Goal: Task Accomplishment & Management: Manage account settings

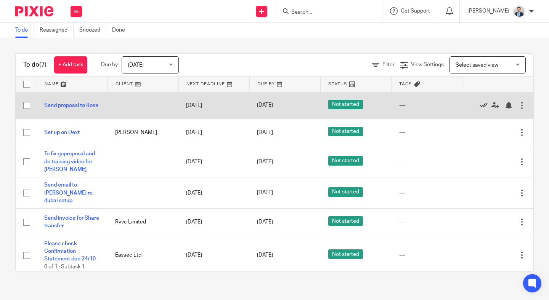
click at [484, 105] on icon at bounding box center [484, 106] width 8 height 8
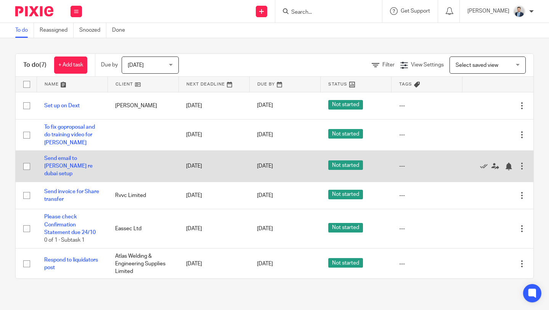
click at [520, 164] on div at bounding box center [522, 166] width 8 height 8
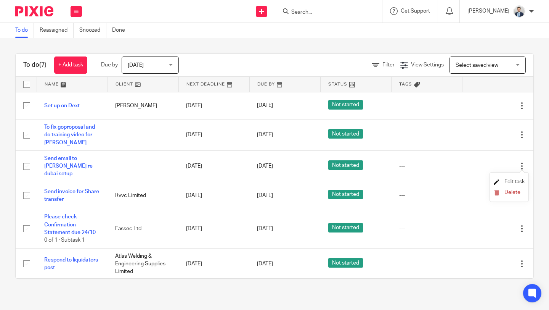
click at [505, 180] on span "Edit task" at bounding box center [514, 181] width 20 height 5
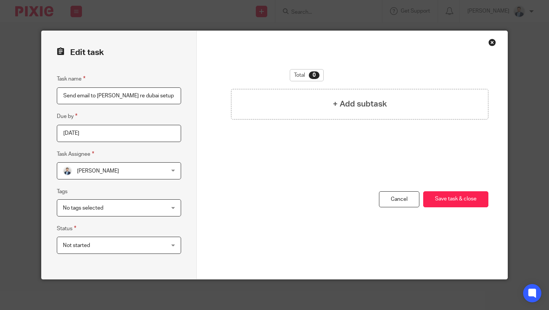
drag, startPoint x: 118, startPoint y: 96, endPoint x: 160, endPoint y: 97, distance: 42.3
click at [160, 97] on input "Send email to [PERSON_NAME] re dubai setup" at bounding box center [119, 95] width 124 height 17
type input "Send email to [PERSON_NAME] to set meeting re dubai setup"
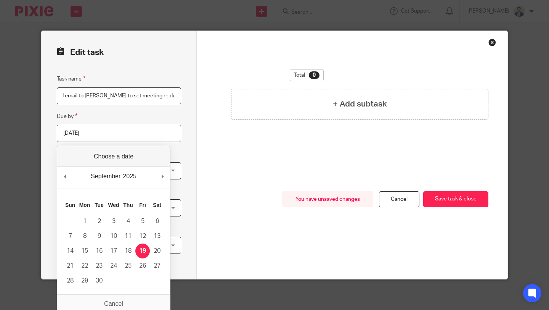
click at [132, 138] on input "[DATE]" at bounding box center [119, 133] width 124 height 17
type input "2025-10-06"
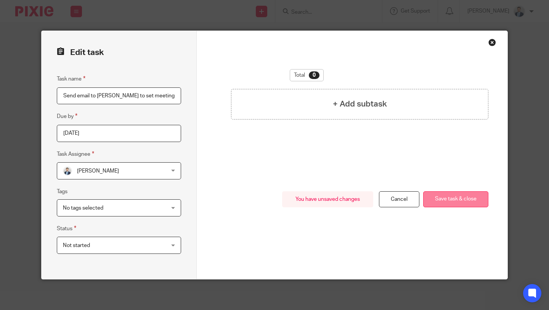
click at [459, 196] on button "Save task & close" at bounding box center [455, 199] width 65 height 16
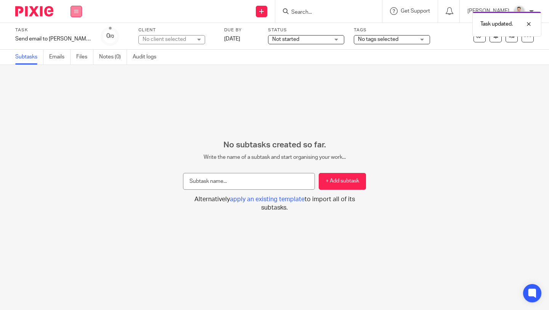
click at [73, 14] on button at bounding box center [76, 11] width 11 height 11
click at [77, 32] on li "Work" at bounding box center [76, 35] width 20 height 11
click at [75, 35] on link "Work" at bounding box center [72, 35] width 13 height 5
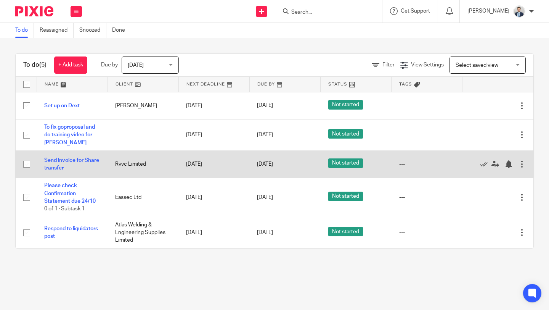
click at [524, 162] on div at bounding box center [522, 164] width 8 height 8
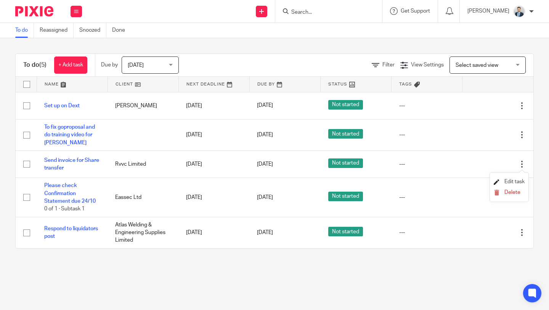
click at [502, 181] on link "Edit task" at bounding box center [509, 181] width 31 height 5
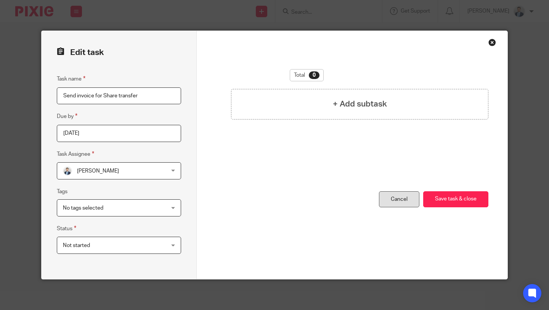
click at [408, 199] on link "Cancel" at bounding box center [399, 199] width 40 height 16
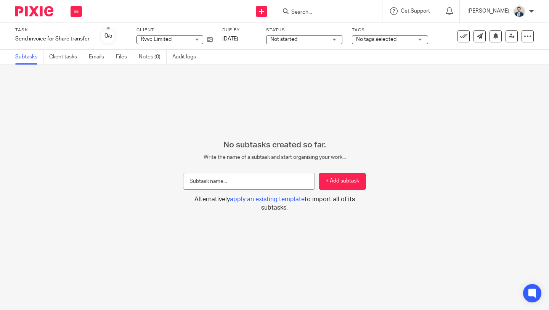
click at [68, 13] on div "Work Email Clients Team Reports Settings" at bounding box center [76, 11] width 27 height 22
click at [73, 34] on link "Work" at bounding box center [72, 35] width 13 height 5
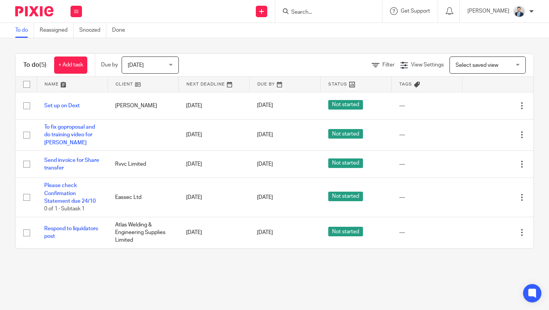
click at [344, 3] on div at bounding box center [328, 11] width 107 height 22
click at [344, 11] on input "Search" at bounding box center [324, 12] width 69 height 7
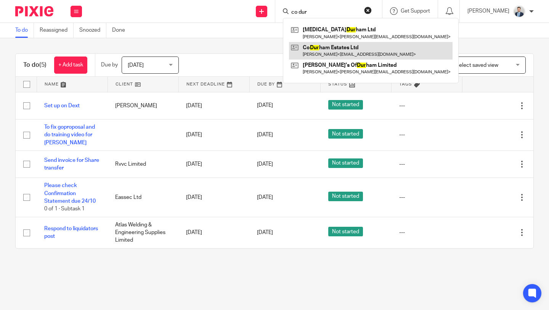
type input "co dur"
click at [350, 47] on link at bounding box center [371, 51] width 164 height 18
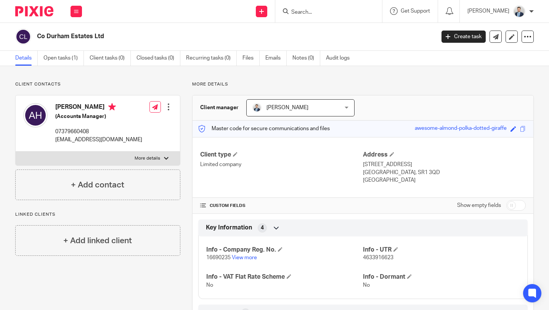
drag, startPoint x: 38, startPoint y: 37, endPoint x: 120, endPoint y: 37, distance: 82.3
click at [120, 37] on h2 "Co Durham Estates Ltd" at bounding box center [194, 36] width 314 height 8
copy h2 "Co Durham Estates Ltd"
click at [90, 104] on h4 "[PERSON_NAME]" at bounding box center [98, 108] width 87 height 10
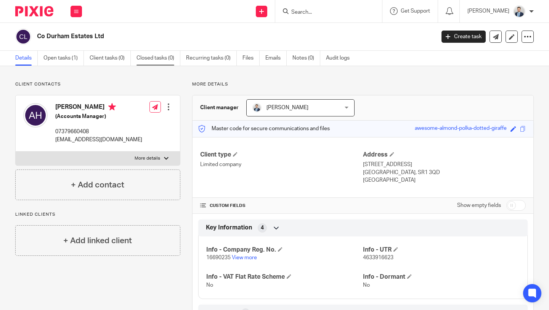
copy h4 "[PERSON_NAME]"
click at [104, 139] on p "[EMAIL_ADDRESS][DOMAIN_NAME]" at bounding box center [98, 140] width 87 height 8
copy div "[EMAIL_ADDRESS][DOMAIN_NAME]"
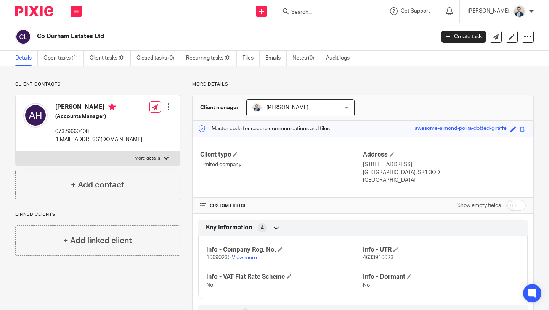
click at [81, 130] on p "07379660408" at bounding box center [98, 132] width 87 height 8
copy p "07379660408"
click at [95, 140] on p "ahpropertiesdurham@gmail.com" at bounding box center [98, 140] width 87 height 8
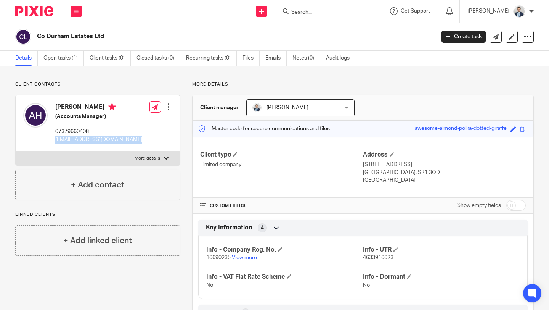
click at [95, 140] on p "ahpropertiesdurham@gmail.com" at bounding box center [98, 140] width 87 height 8
copy div "ahpropertiesdurham@gmail.com"
click at [67, 11] on div "Work Email Clients Team Reports Settings" at bounding box center [76, 11] width 27 height 22
click at [74, 35] on link "Work" at bounding box center [72, 35] width 12 height 5
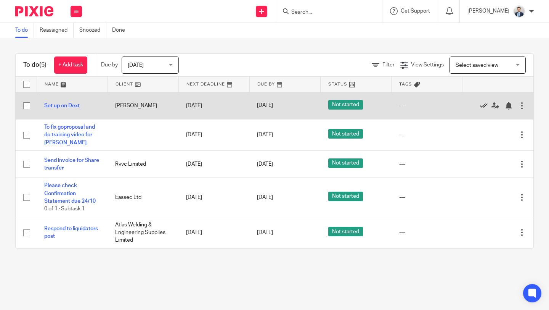
click at [483, 104] on icon at bounding box center [484, 106] width 8 height 8
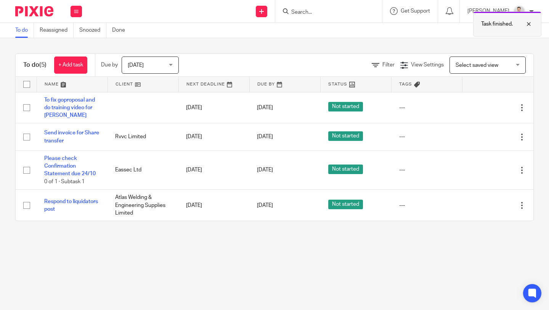
click at [526, 24] on div at bounding box center [523, 23] width 21 height 9
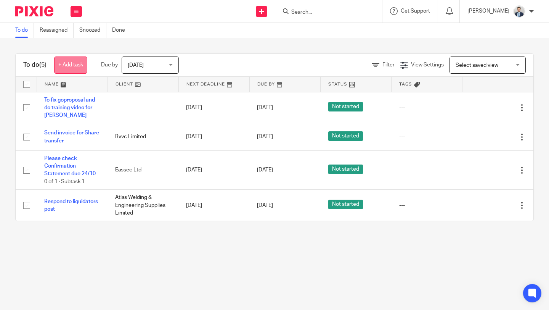
click at [73, 59] on link "+ Add task" at bounding box center [70, 64] width 33 height 17
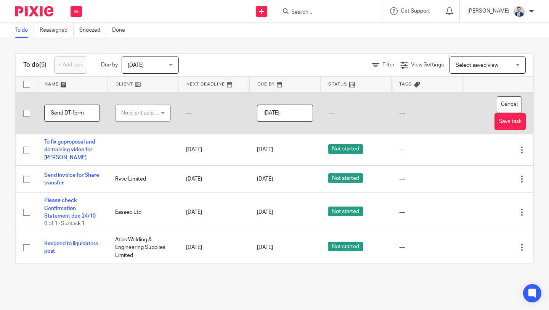
type input "Send DT-form"
click at [145, 115] on div "No client selected" at bounding box center [140, 113] width 39 height 16
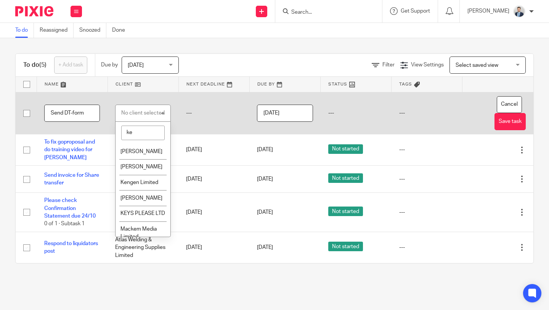
type input "k"
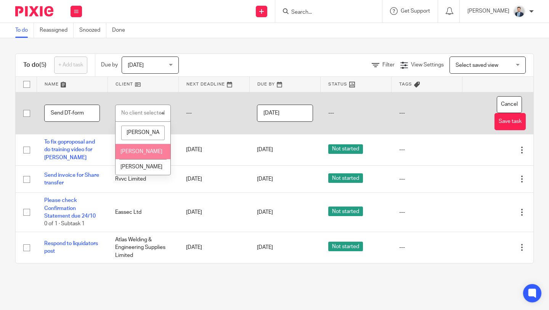
type input "jean"
click at [145, 152] on span "[PERSON_NAME]" at bounding box center [141, 151] width 42 height 5
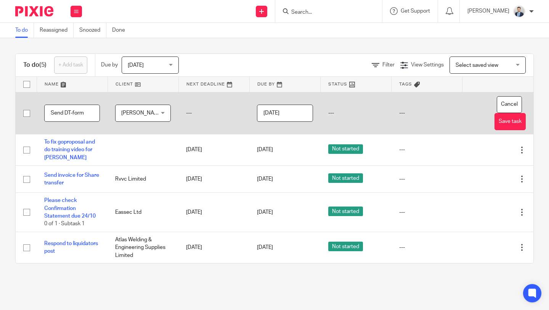
click at [297, 117] on input "[DATE]" at bounding box center [285, 112] width 56 height 17
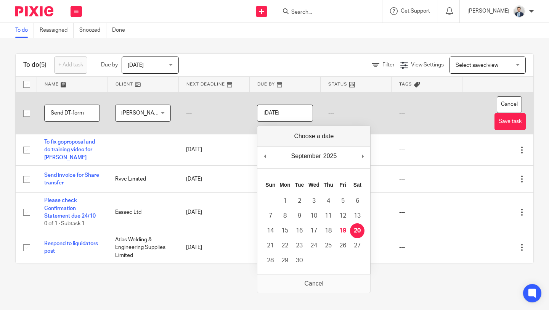
click at [295, 111] on input "2025-09-20" at bounding box center [285, 112] width 56 height 17
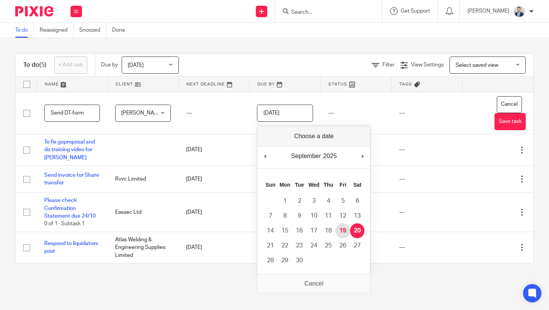
type input "[DATE]"
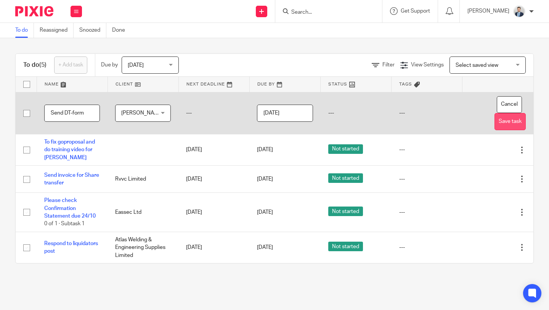
click at [515, 117] on button "Save task" at bounding box center [509, 121] width 31 height 17
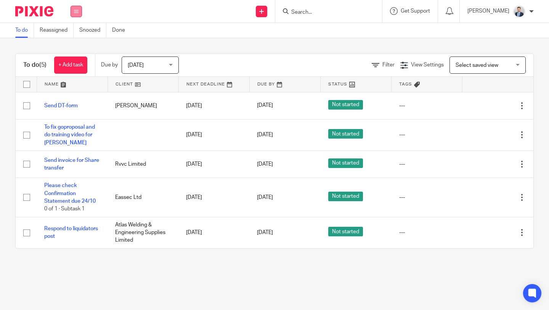
click at [75, 10] on icon at bounding box center [76, 11] width 5 height 5
click at [75, 36] on link "Work" at bounding box center [72, 35] width 13 height 5
